Goal: Navigation & Orientation: Find specific page/section

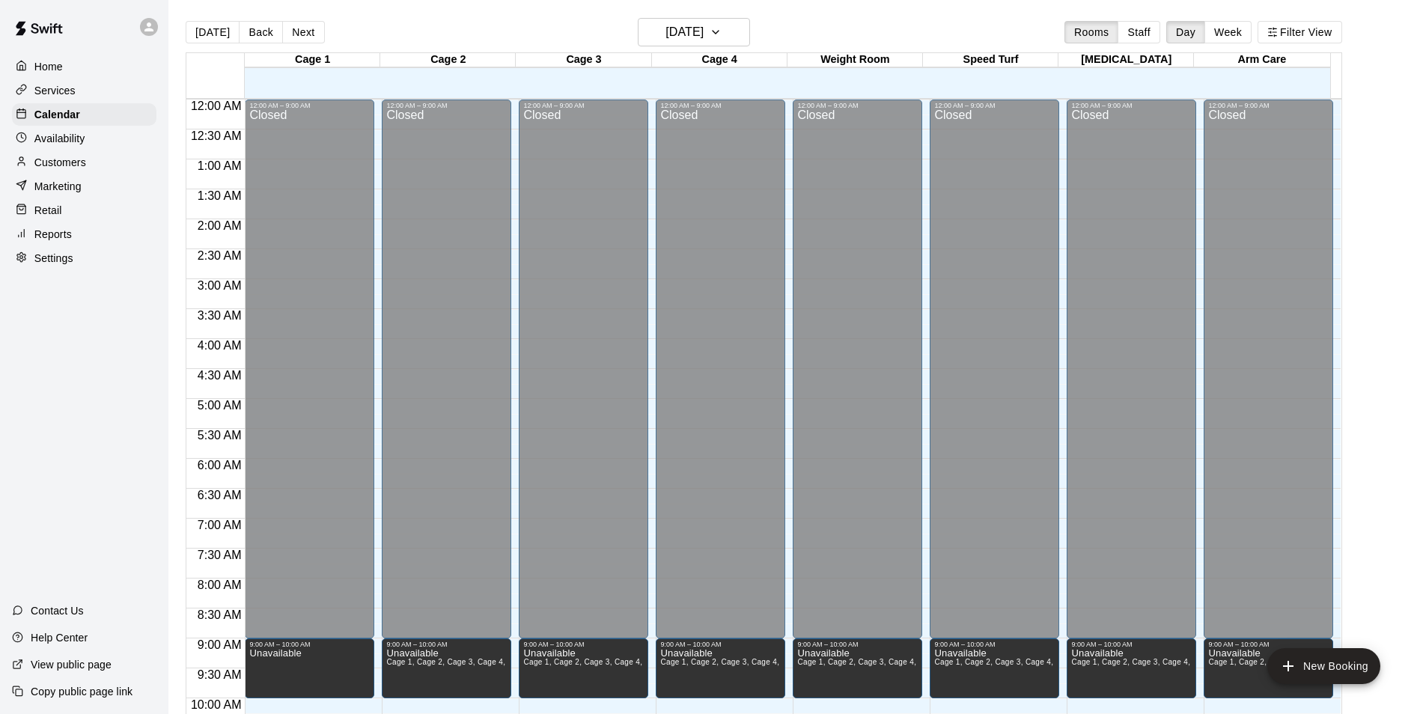
scroll to position [447, 0]
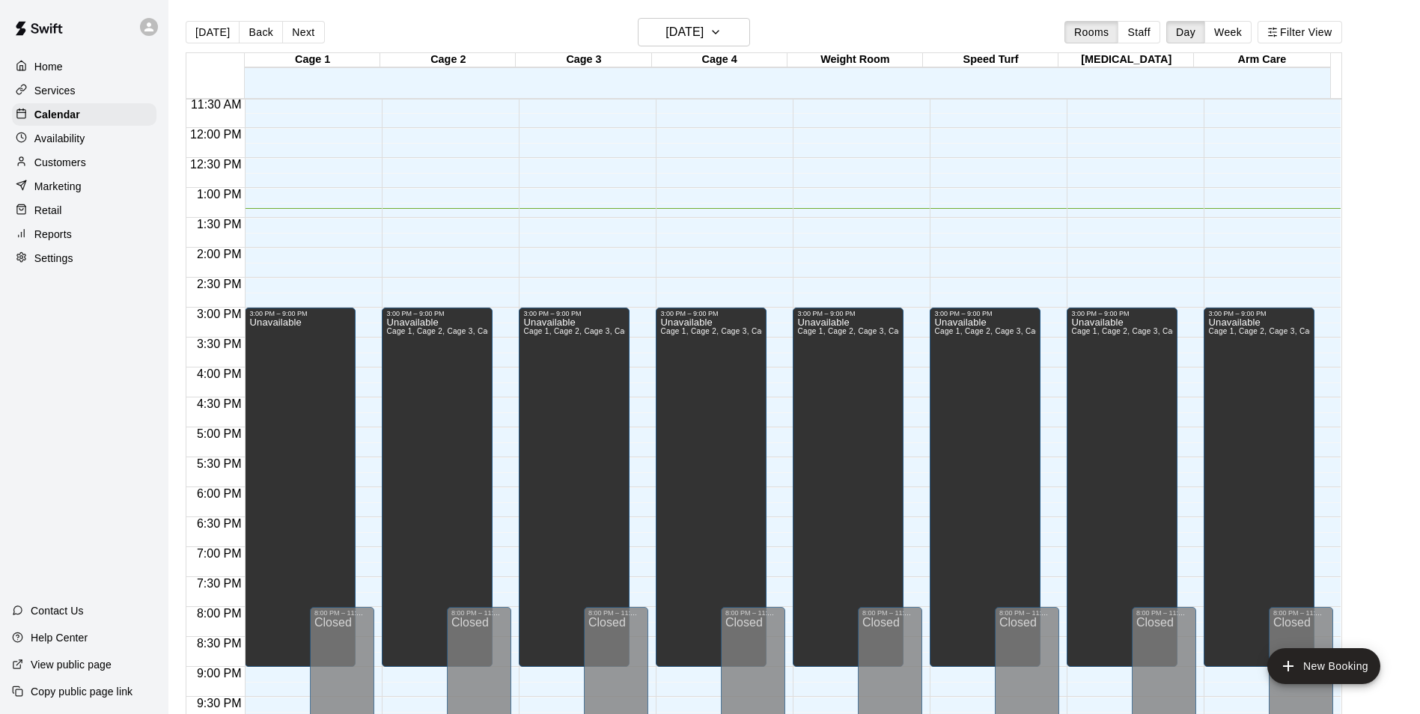
scroll to position [611, 0]
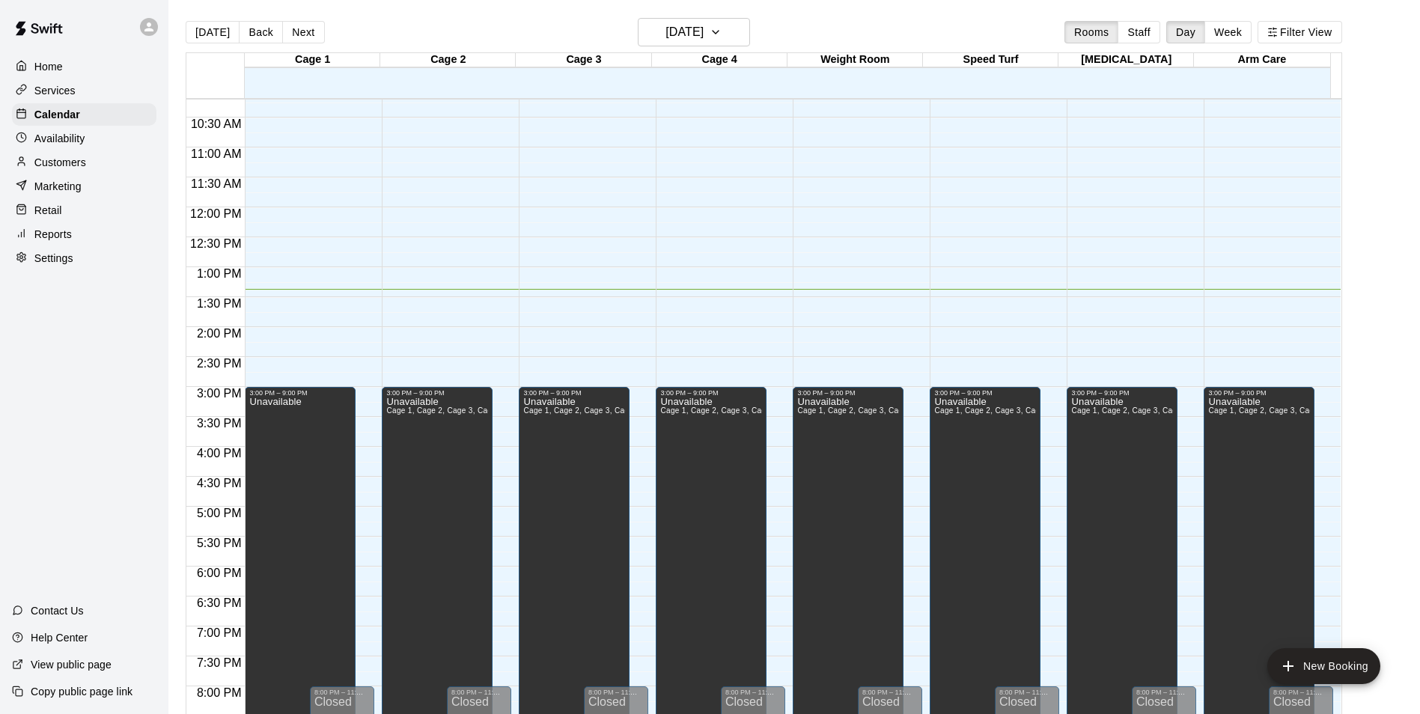
click at [1372, 158] on main "[DATE] Back [DATE][DATE] Rooms Staff Day Week Filter View Cage 1 20 Sat Cage 2 …" at bounding box center [794, 375] width 1240 height 714
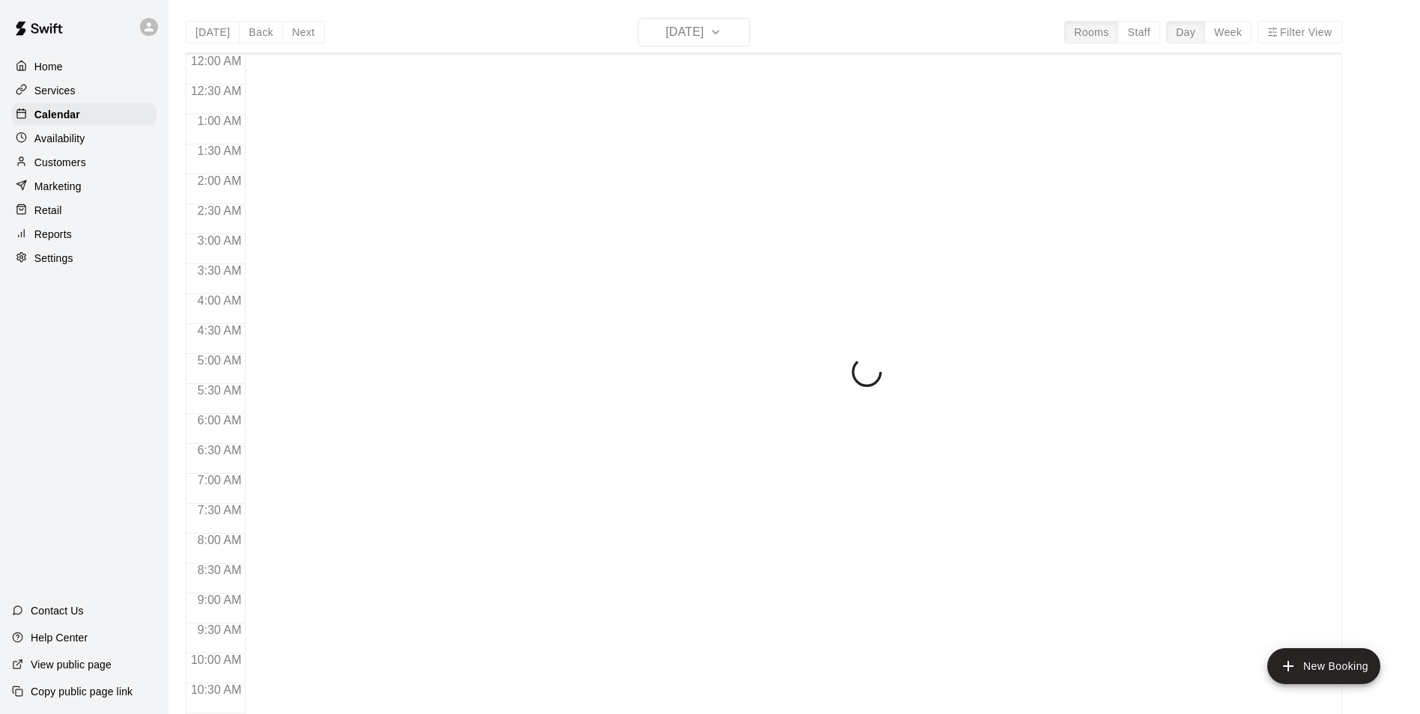
scroll to position [761, 0]
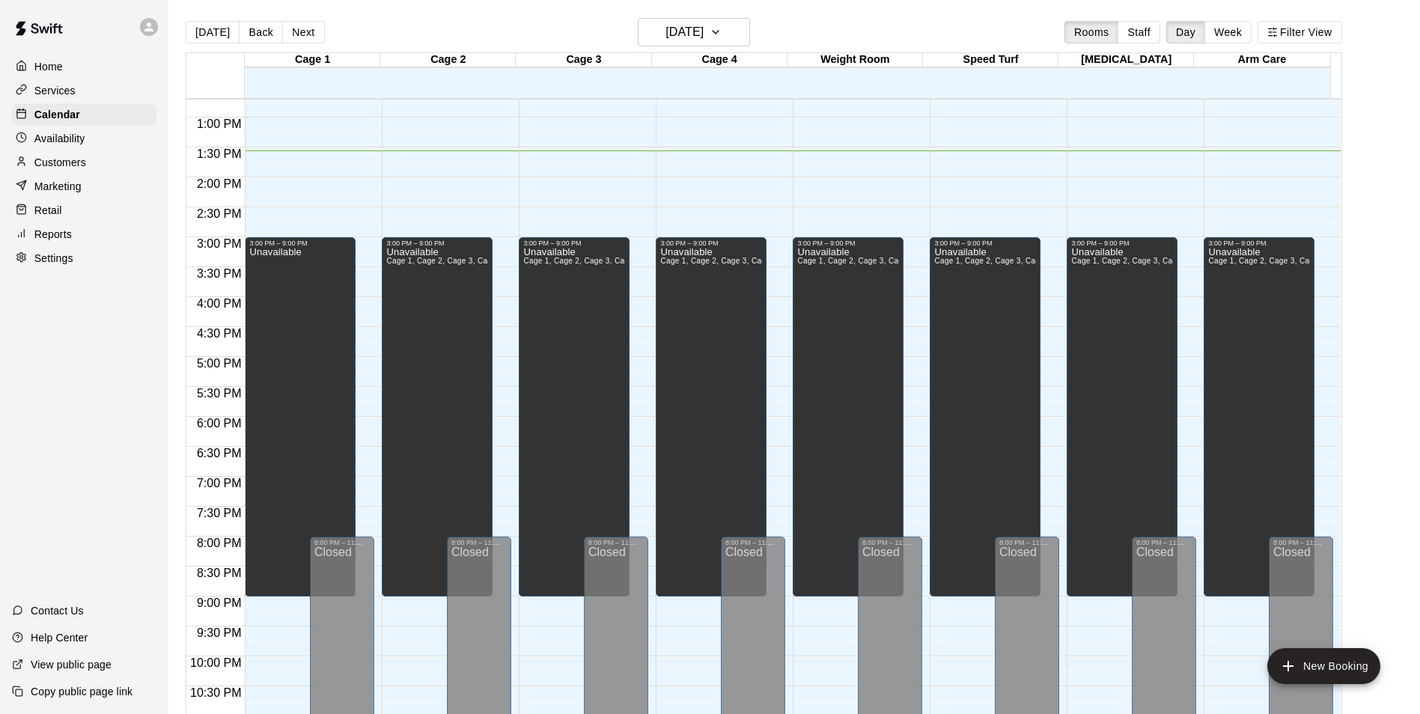
click at [1385, 29] on main "[DATE] Back [DATE][DATE] Rooms Staff Day Week Filter View Cage 1 20 Sat Cage 2 …" at bounding box center [794, 375] width 1240 height 714
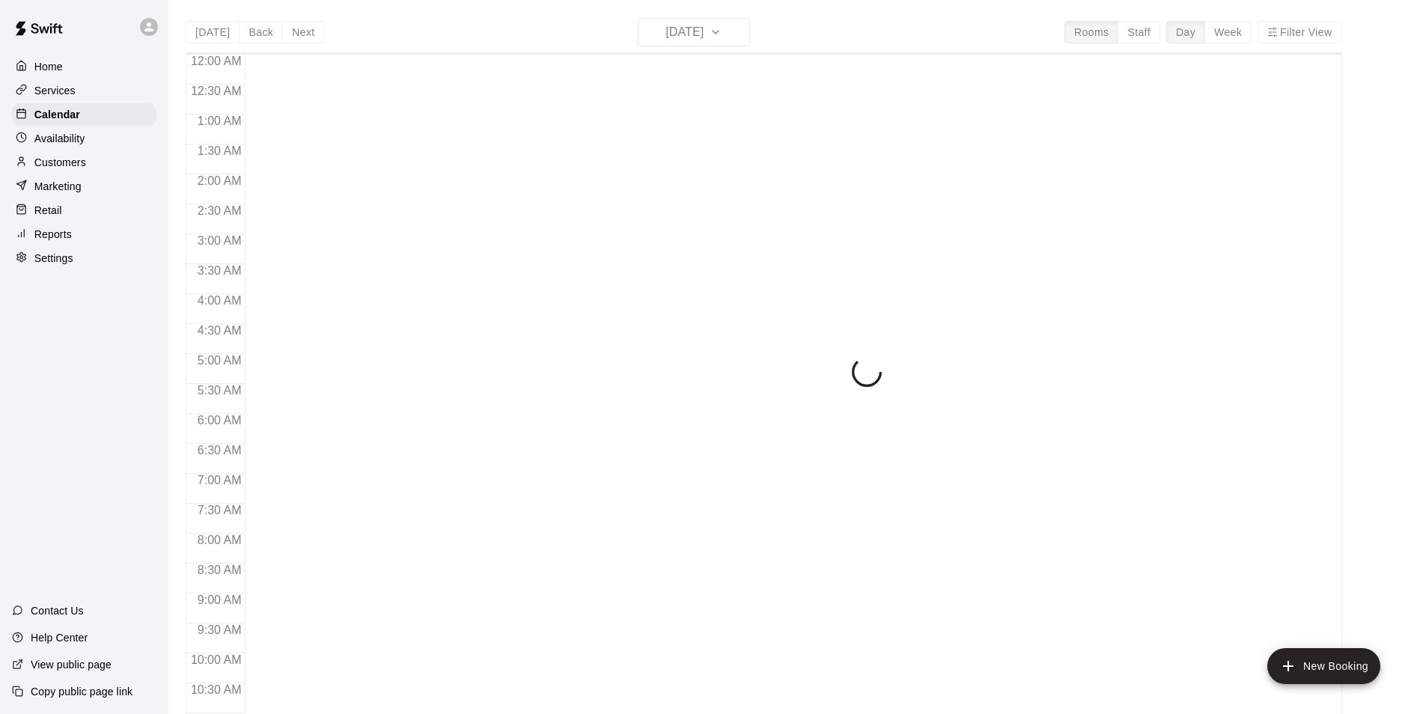
scroll to position [761, 0]
